Goal: Transaction & Acquisition: Purchase product/service

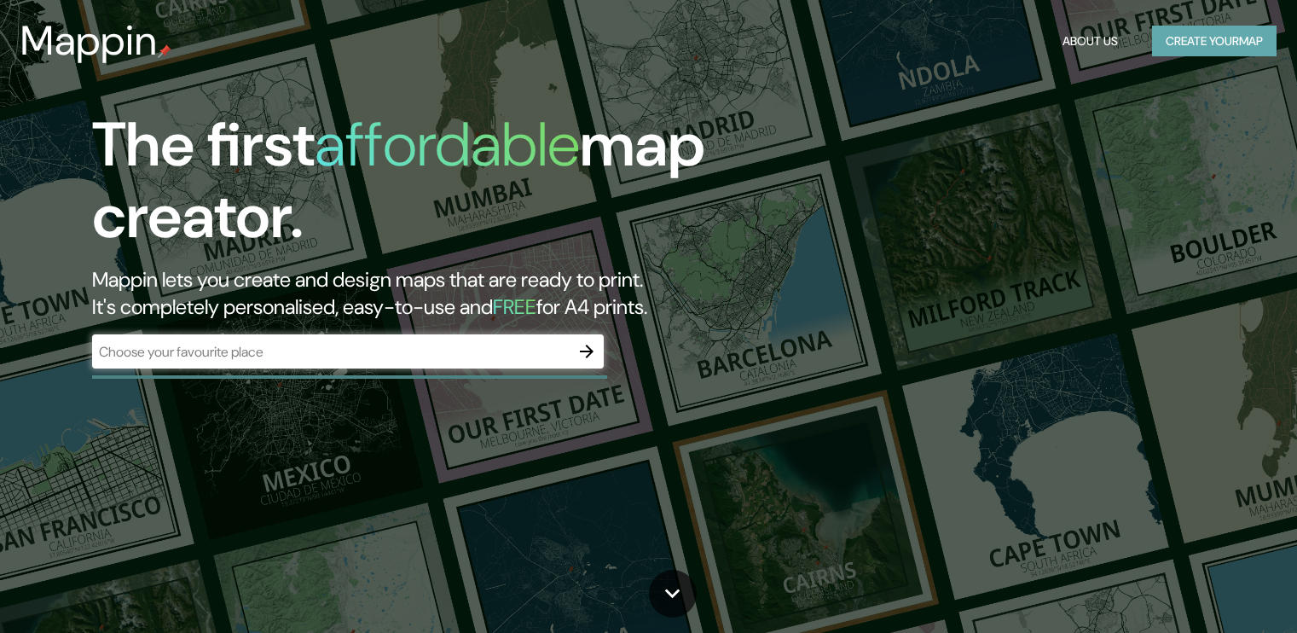
click at [1222, 44] on button "Create your map" at bounding box center [1214, 42] width 125 height 32
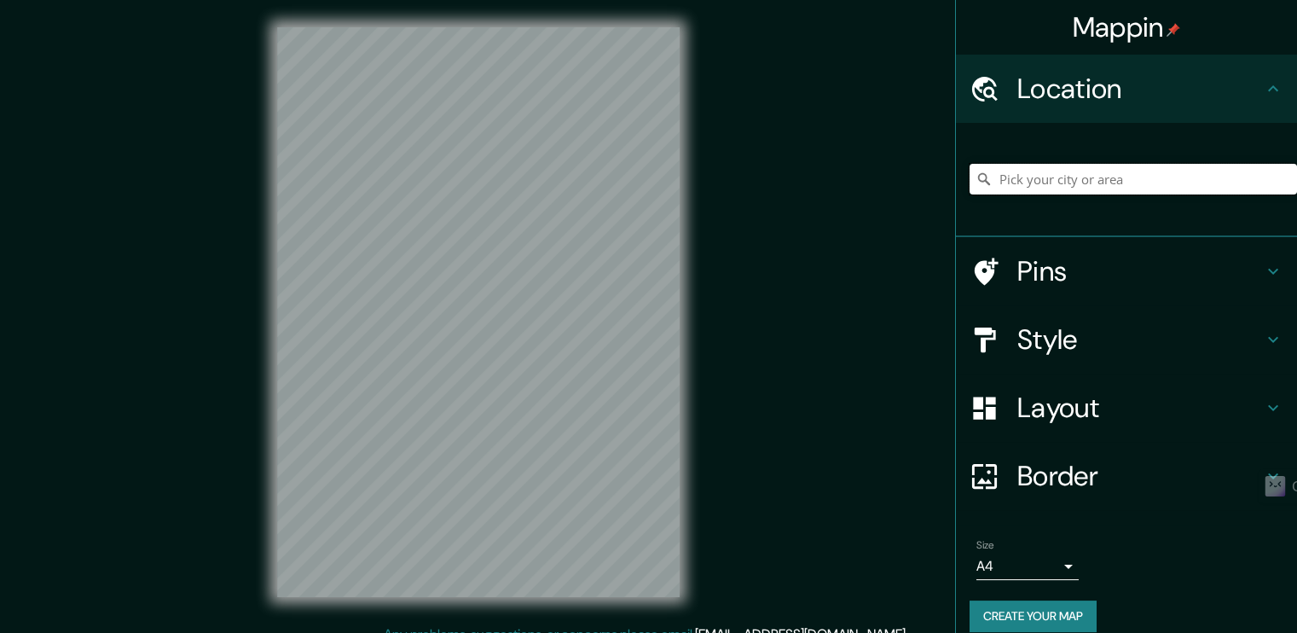
click at [1019, 173] on input "Pick your city or area" at bounding box center [1134, 179] width 328 height 31
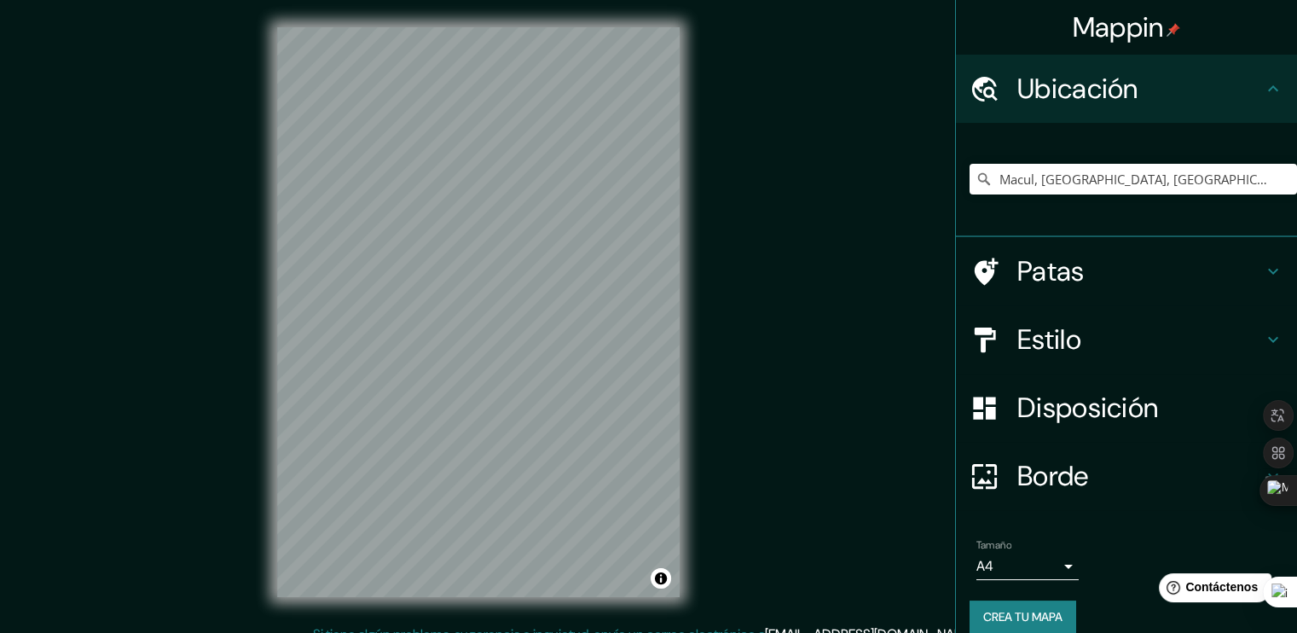
click at [1074, 163] on div "Macul, [GEOGRAPHIC_DATA], [GEOGRAPHIC_DATA]" at bounding box center [1134, 178] width 328 height 85
click at [1068, 175] on input "Macul, [GEOGRAPHIC_DATA], [GEOGRAPHIC_DATA]" at bounding box center [1134, 179] width 328 height 31
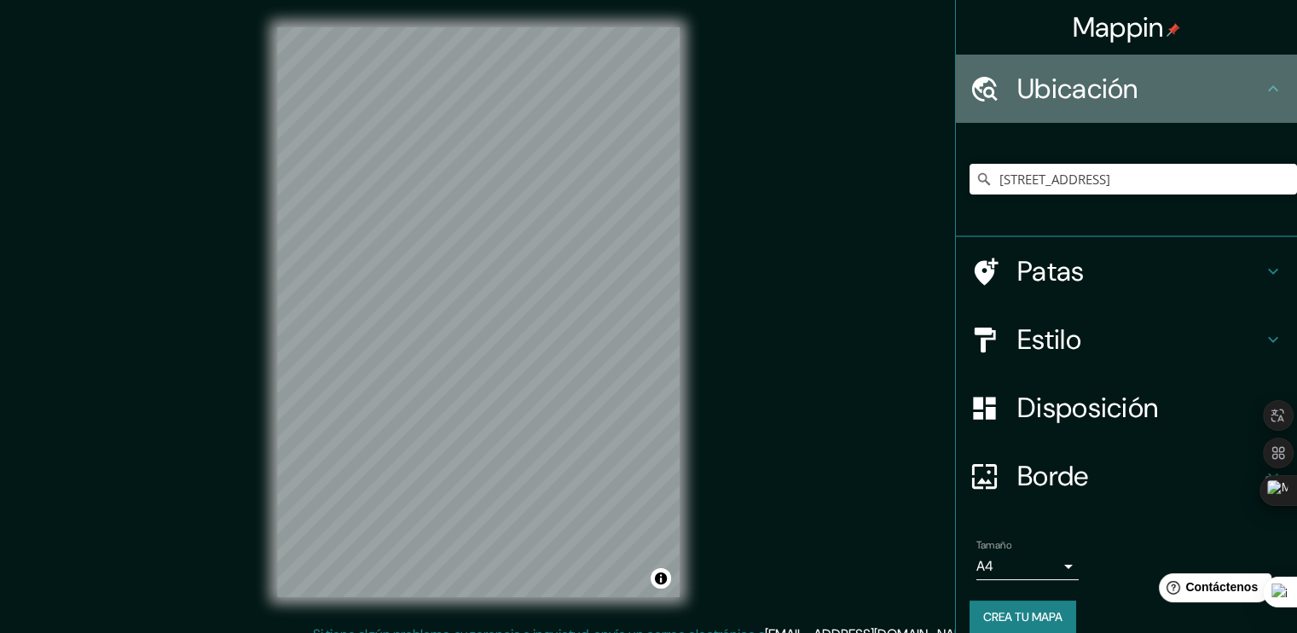
click at [1071, 91] on font "Ubicación" at bounding box center [1078, 89] width 121 height 36
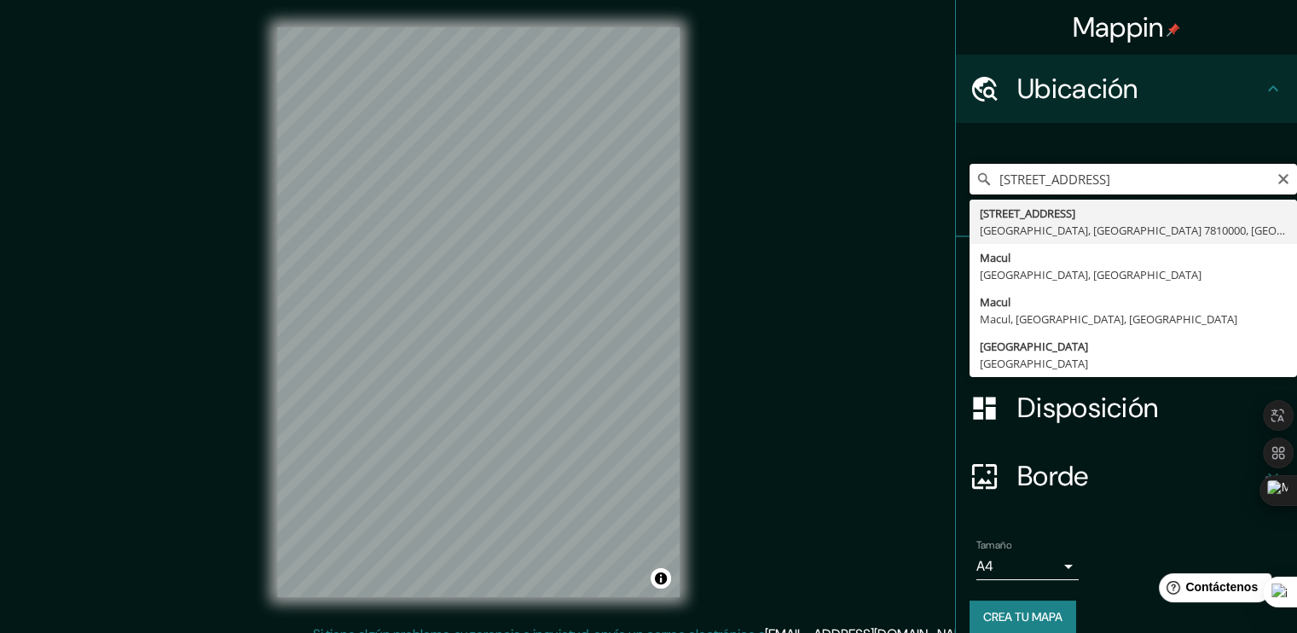
click at [1003, 180] on input "[STREET_ADDRESS]" at bounding box center [1134, 179] width 328 height 31
type input "[STREET_ADDRESS]"
